Goal: Check status: Check status

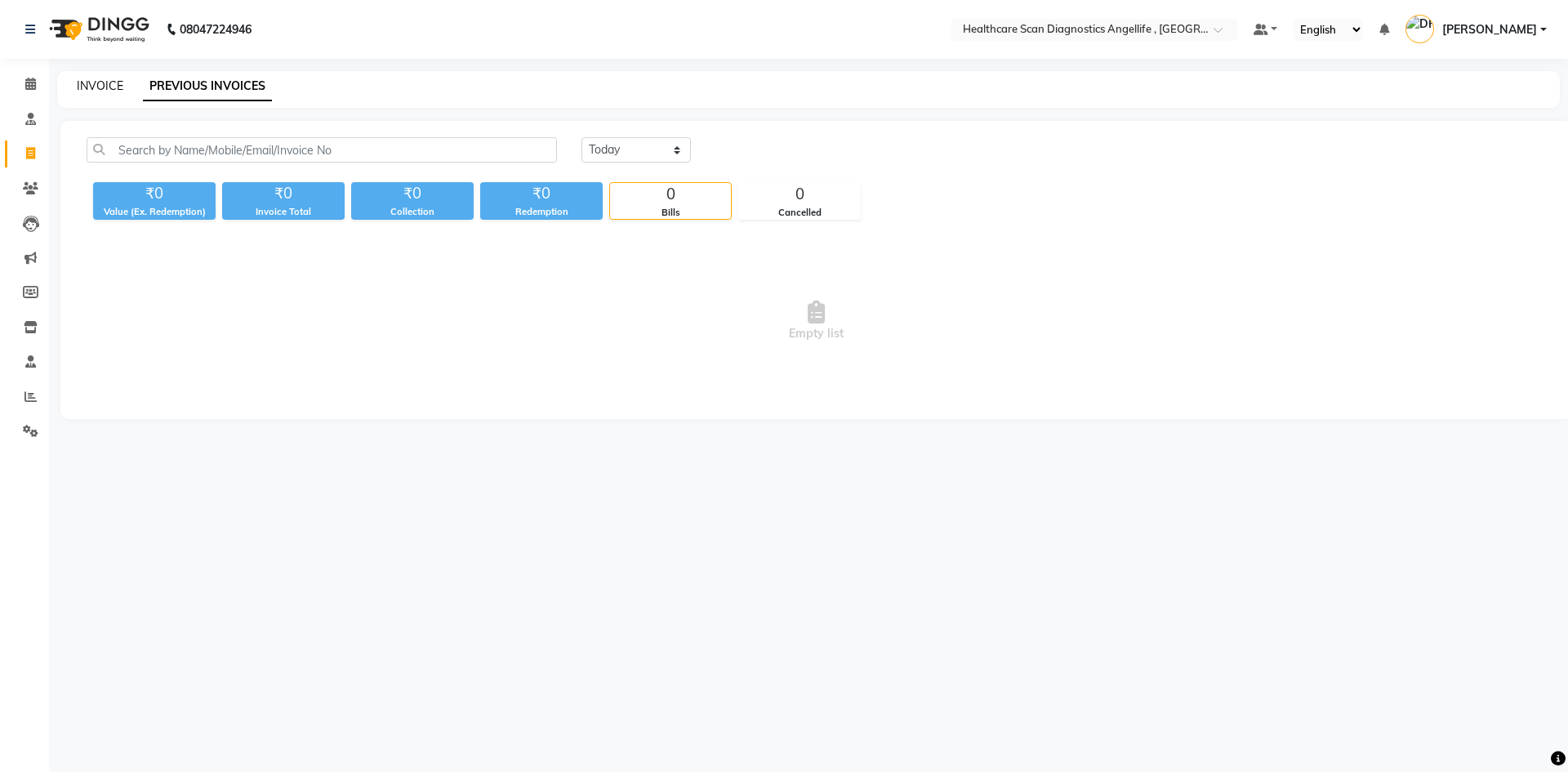
click at [101, 82] on link "INVOICE" at bounding box center [100, 85] width 47 height 15
select select "service"
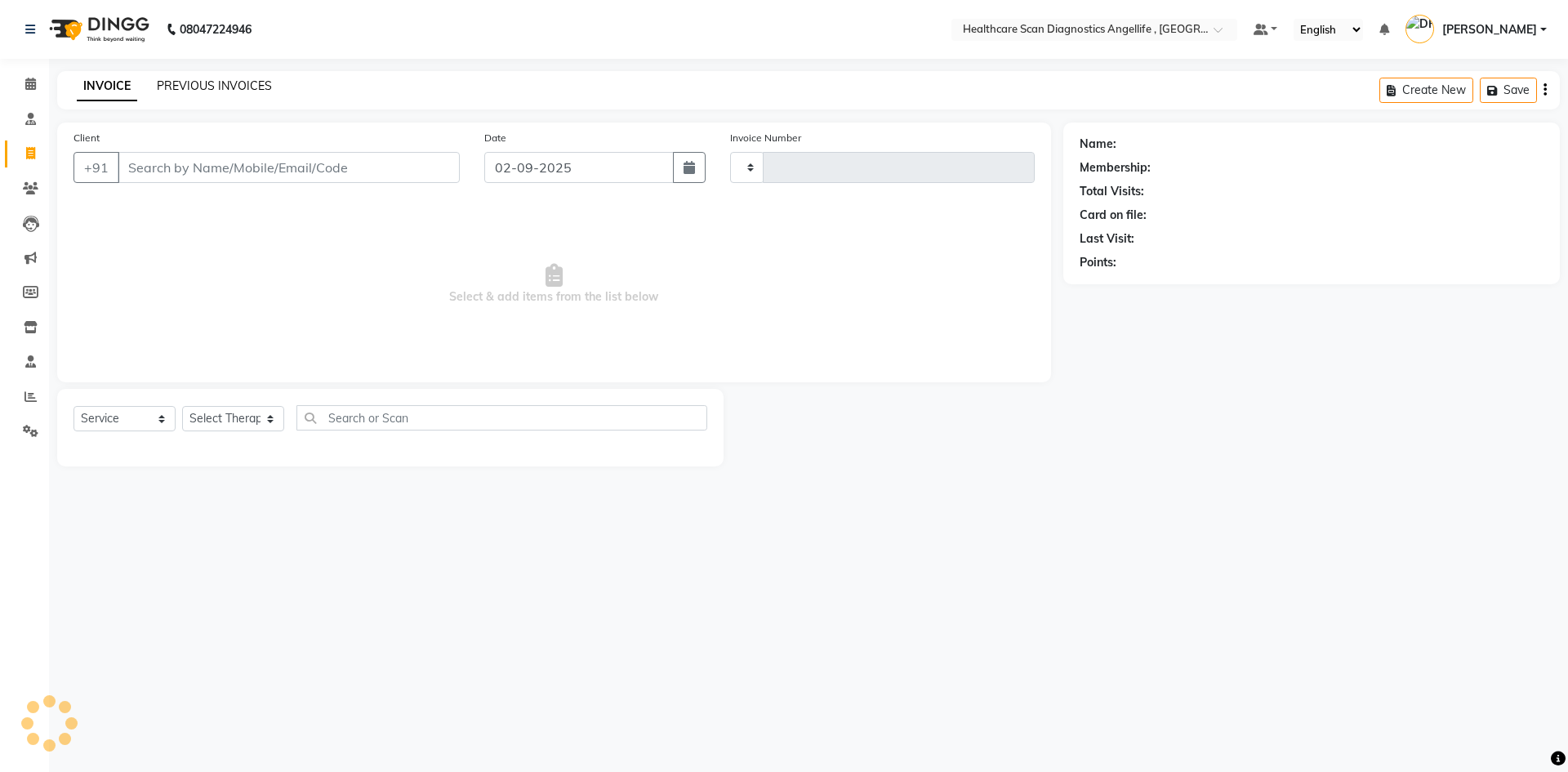
type input "0314"
select select "5671"
click at [223, 85] on link "PREVIOUS INVOICES" at bounding box center [214, 85] width 115 height 15
